Goal: Task Accomplishment & Management: Manage account settings

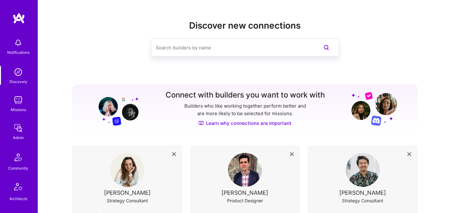
click at [18, 103] on img at bounding box center [18, 100] width 13 height 13
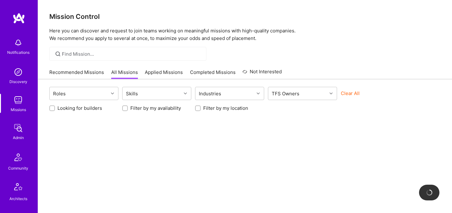
click at [360, 90] on div "Clear All" at bounding box center [375, 96] width 69 height 12
click at [356, 93] on button "Clear All" at bounding box center [350, 93] width 19 height 7
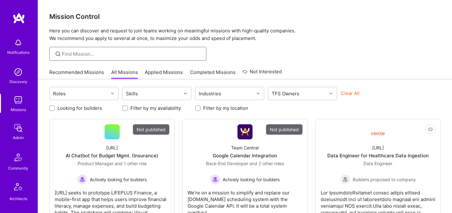
click at [150, 52] on input at bounding box center [132, 54] width 140 height 7
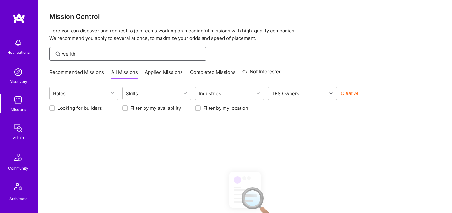
type input "wellth"
click at [349, 95] on button "Clear All" at bounding box center [350, 93] width 19 height 7
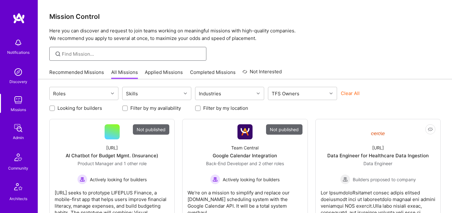
click at [146, 54] on input at bounding box center [132, 54] width 140 height 7
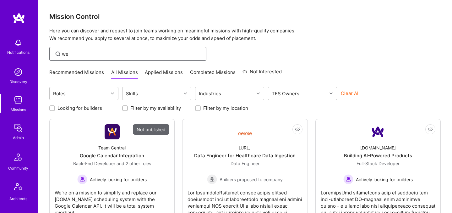
type input "we"
drag, startPoint x: 18, startPoint y: 128, endPoint x: 158, endPoint y: 0, distance: 189.6
click at [143, 55] on input "we" at bounding box center [132, 54] width 140 height 7
click at [12, 127] on img at bounding box center [18, 128] width 13 height 13
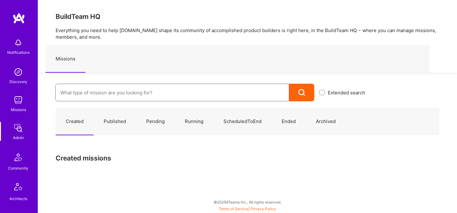
click at [118, 96] on input at bounding box center [172, 93] width 224 height 16
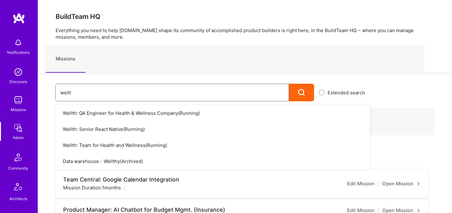
type input "wellt"
click at [114, 129] on link "Wellth: Senior React Native ( Running )" at bounding box center [212, 129] width 315 height 16
click at [94, 129] on link "Wellth: Senior React Native ( Running )" at bounding box center [212, 129] width 315 height 16
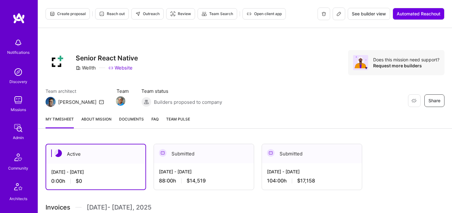
click at [340, 14] on icon at bounding box center [339, 13] width 5 height 5
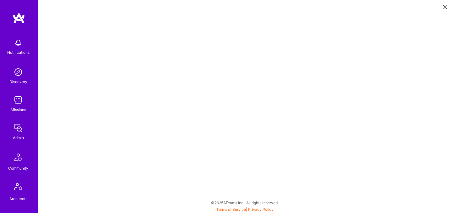
scroll to position [2, 0]
